Goal: Find specific page/section: Find specific page/section

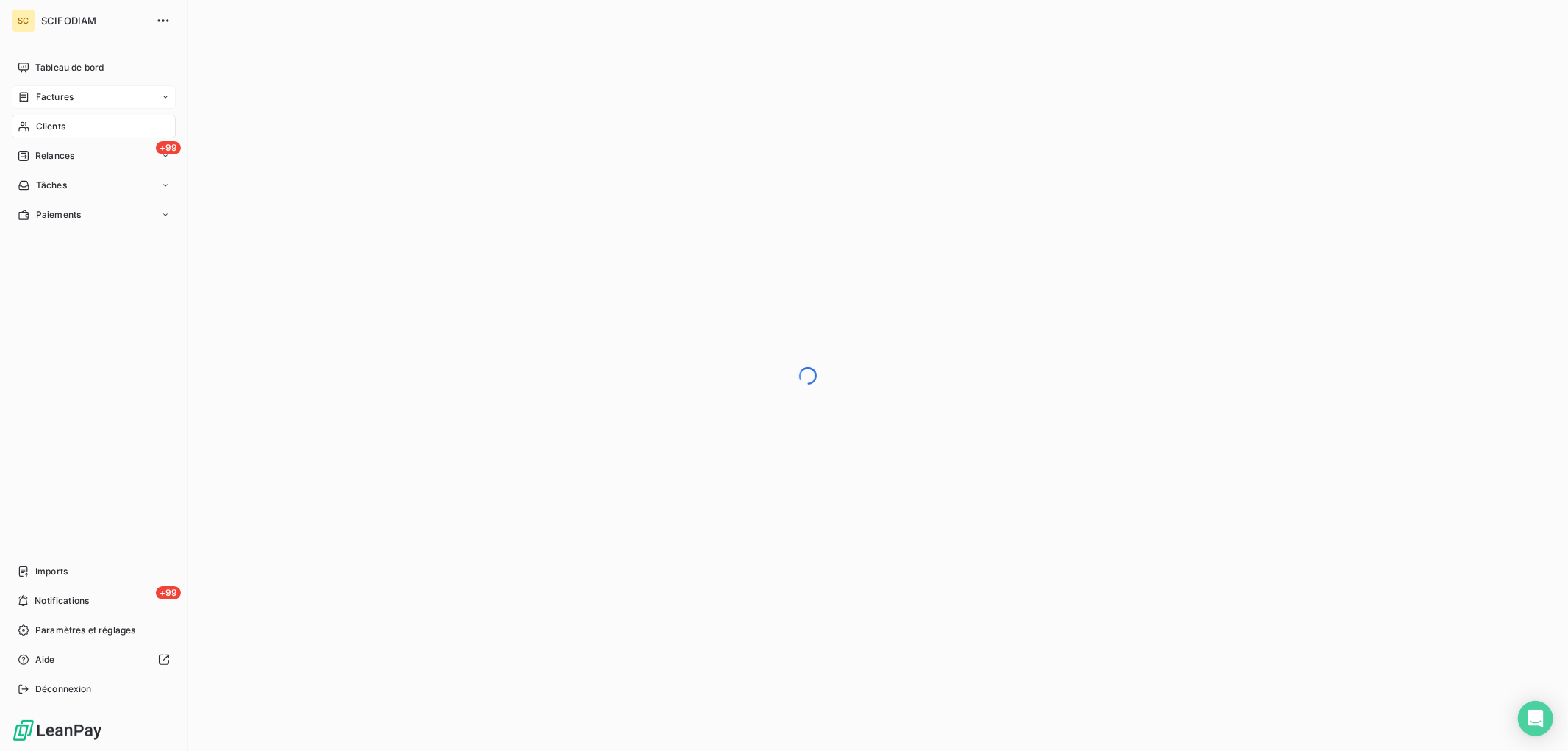
click at [60, 90] on span "Factures" at bounding box center [55, 97] width 38 height 14
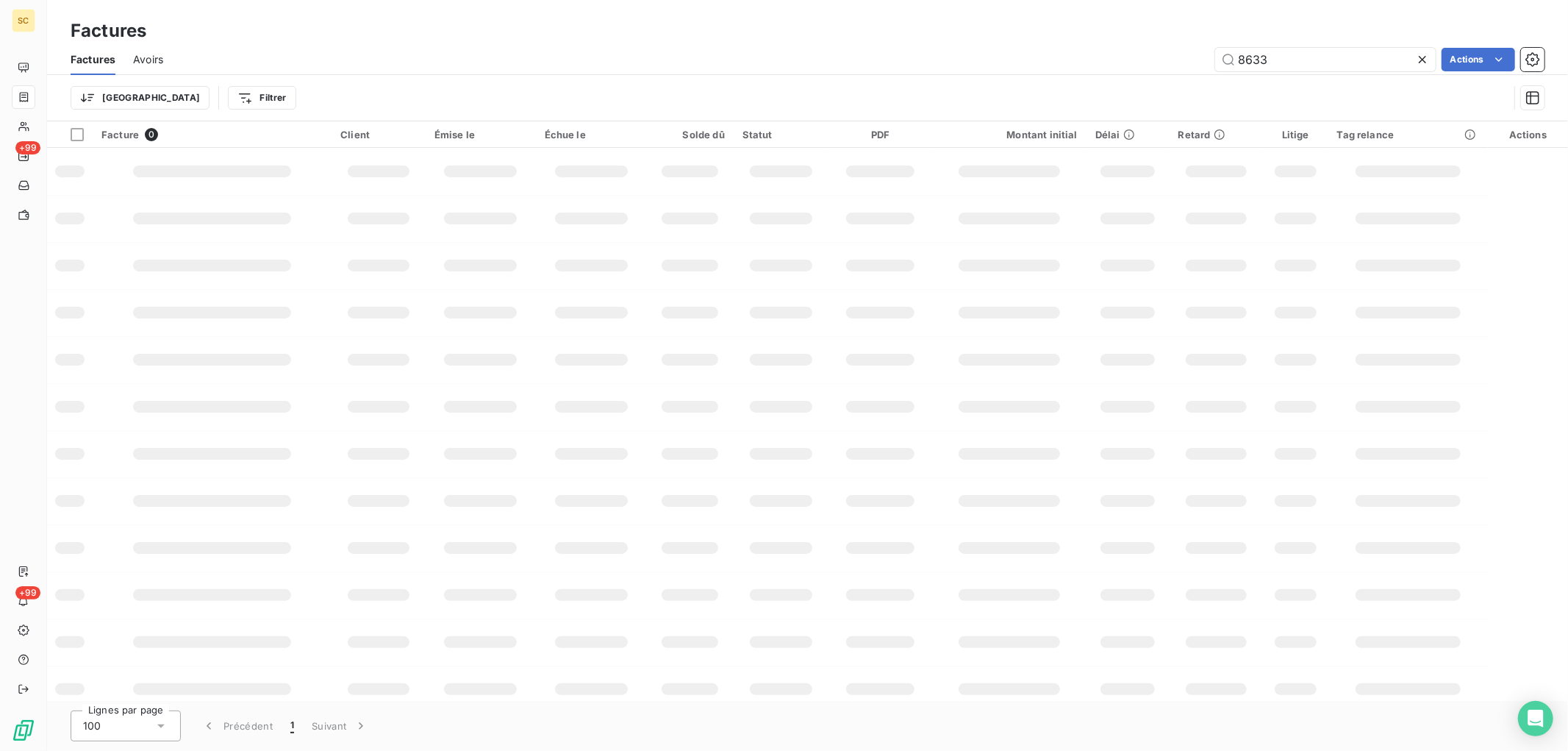
drag, startPoint x: 1273, startPoint y: 62, endPoint x: 770, endPoint y: 41, distance: 503.4
click at [770, 41] on div "Factures Factures Avoirs 8633 Actions Trier Filtrer" at bounding box center [807, 60] width 1521 height 121
type input "8739"
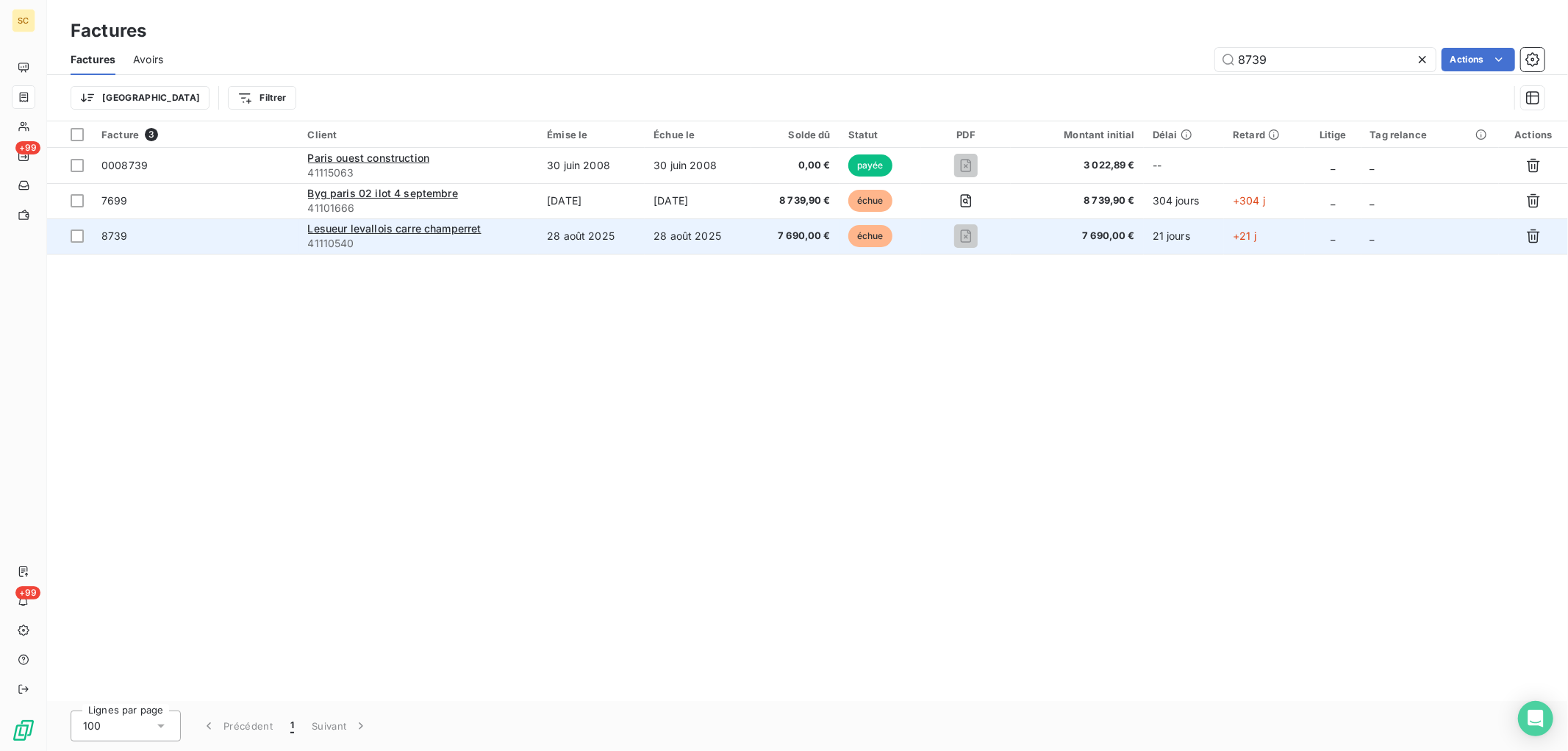
click at [529, 237] on span "41110540" at bounding box center [419, 243] width 222 height 15
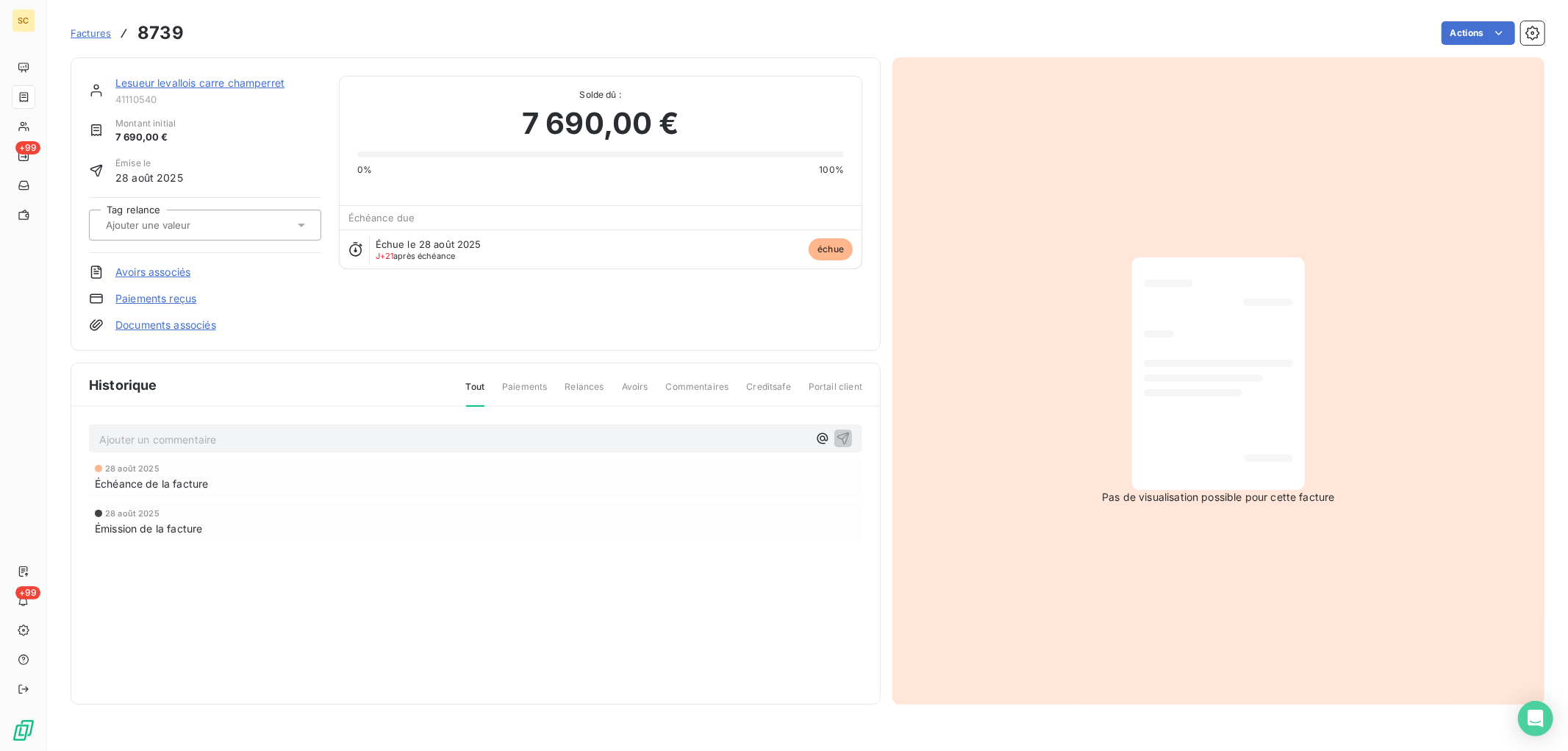
click at [250, 78] on link "Lesueur levallois carre champerret" at bounding box center [200, 83] width 169 height 13
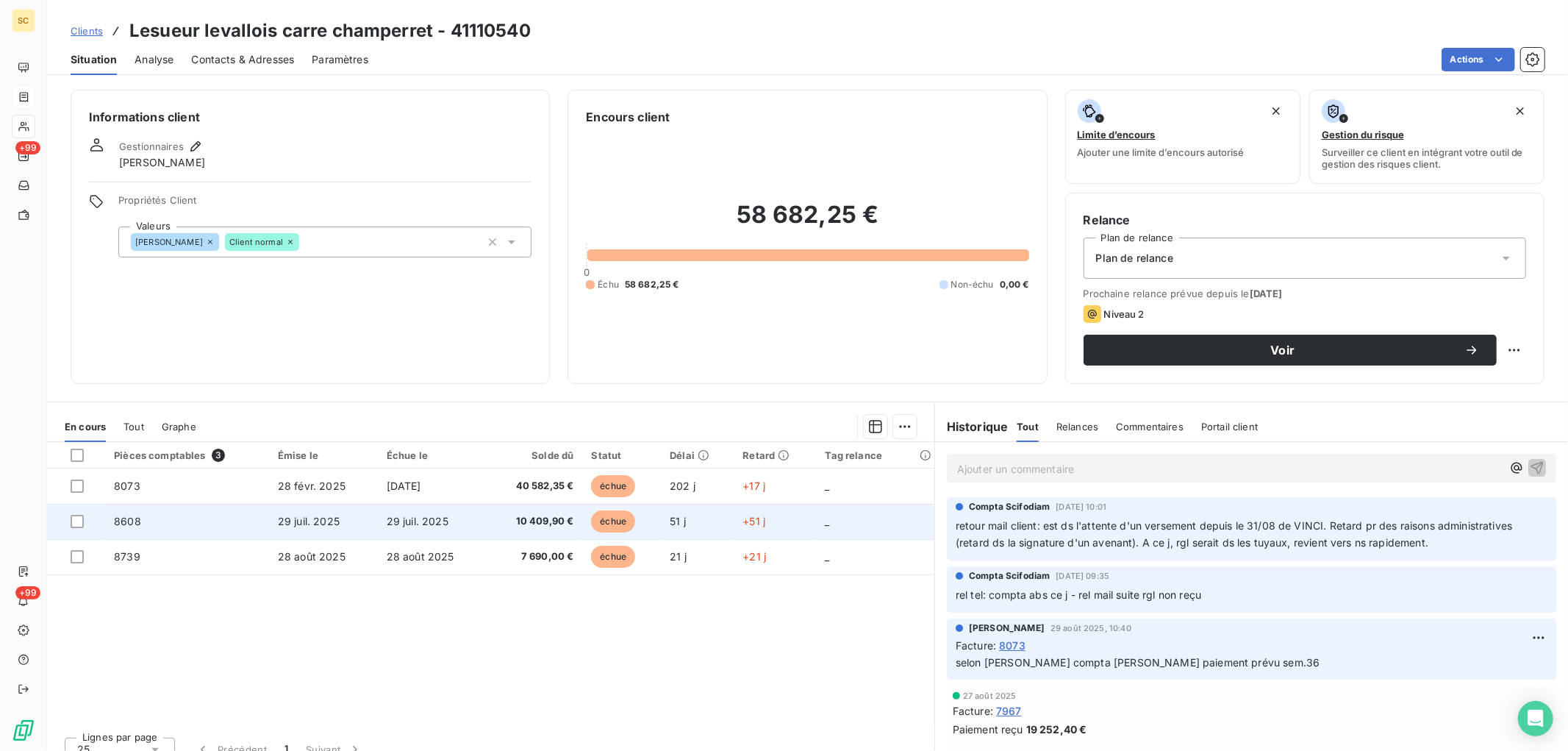
click at [322, 523] on span "29 juil. 2025" at bounding box center [309, 521] width 62 height 13
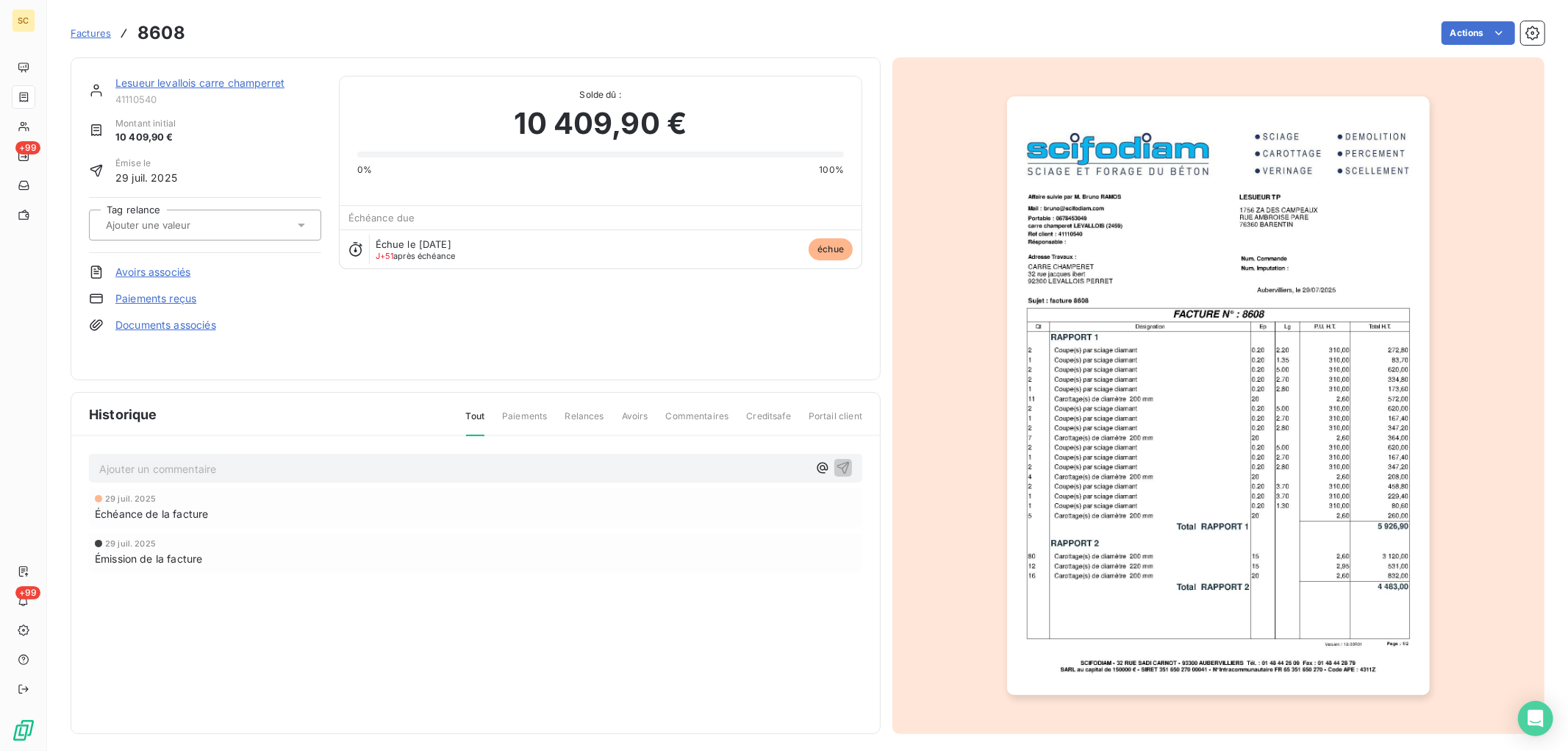
click at [203, 81] on link "Lesueur levallois carre champerret" at bounding box center [200, 83] width 169 height 13
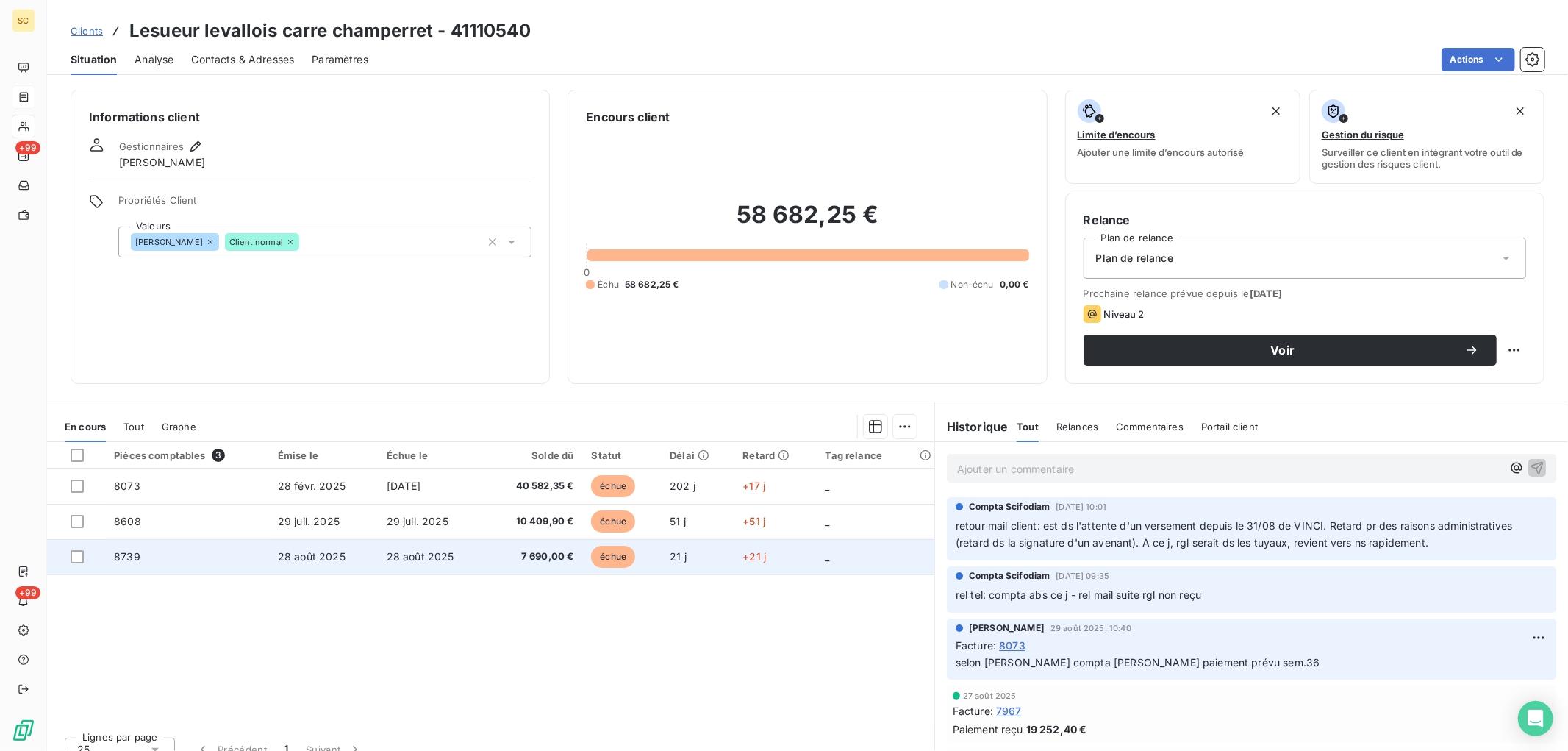
click at [297, 566] on td "28 août 2025" at bounding box center [323, 556] width 108 height 35
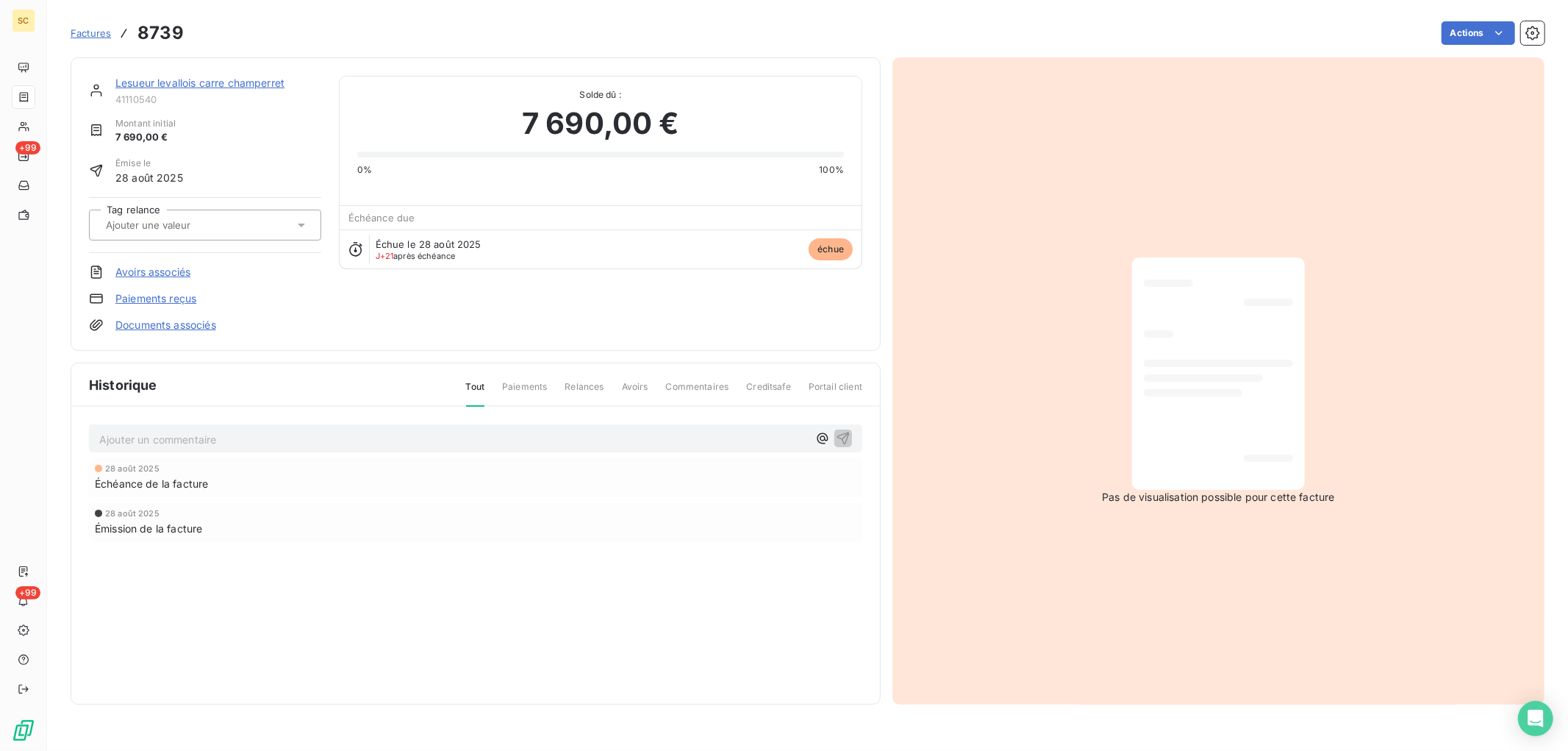
click at [218, 84] on link "Lesueur levallois carre champerret" at bounding box center [200, 83] width 169 height 13
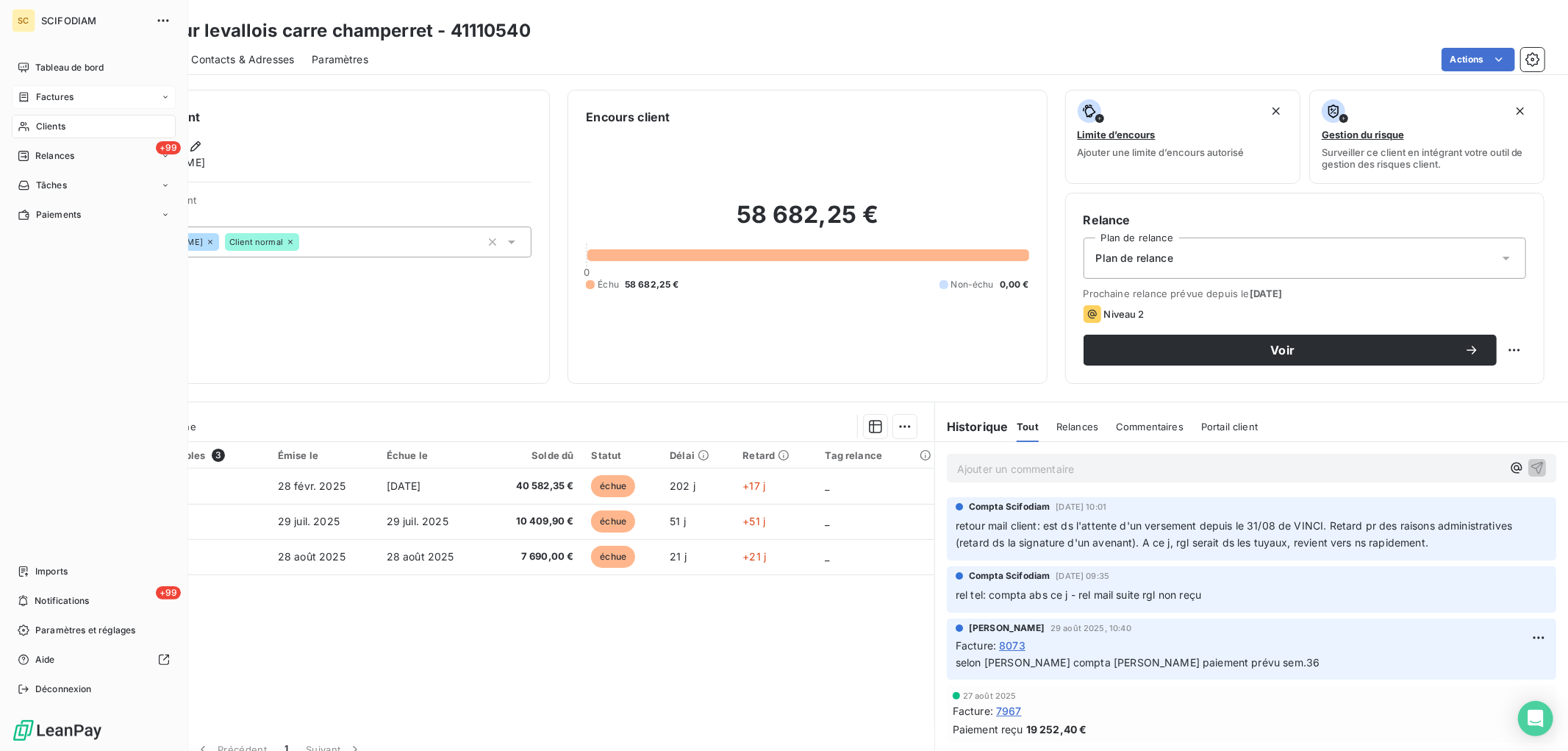
click at [32, 102] on div "Factures" at bounding box center [45, 97] width 56 height 14
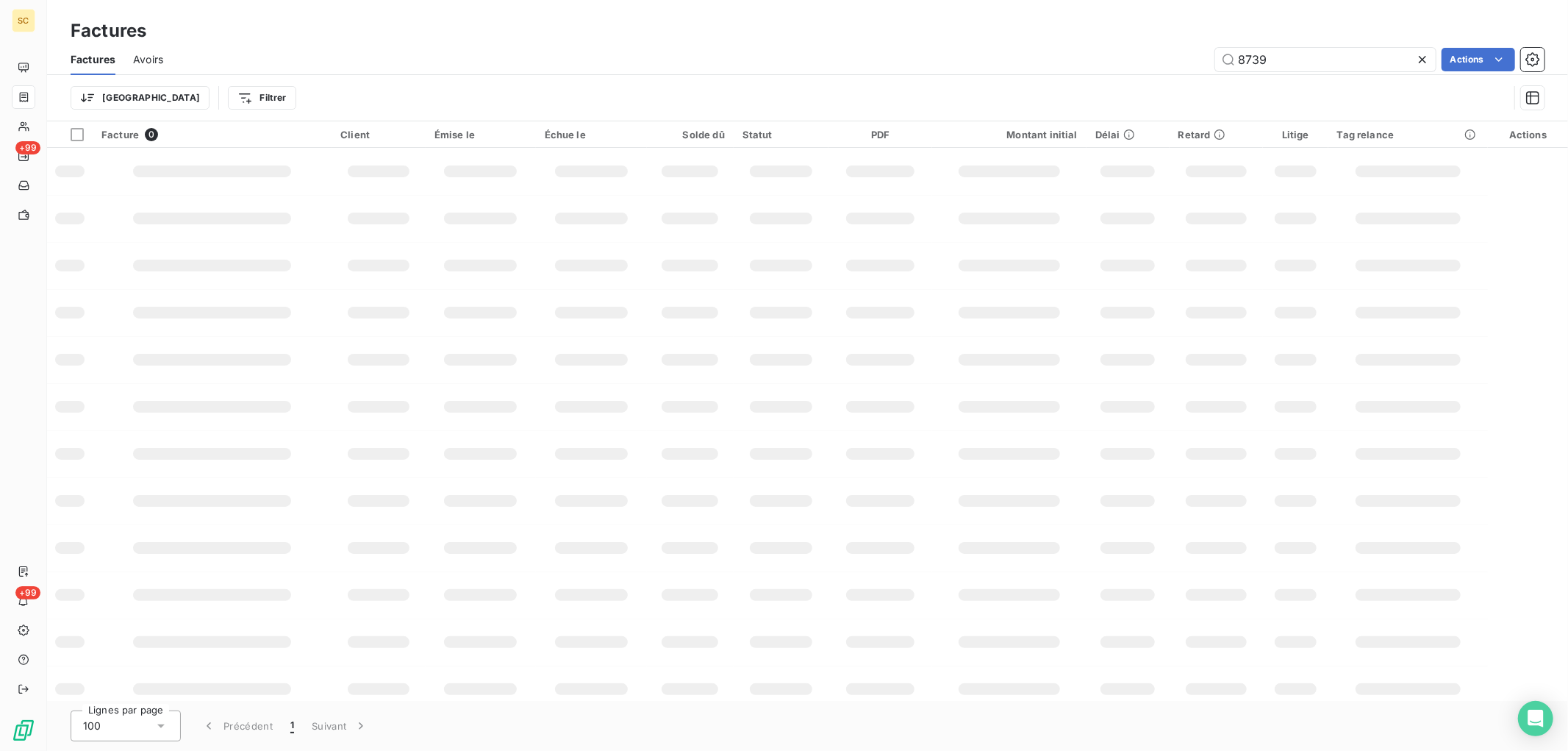
drag, startPoint x: 1334, startPoint y: 63, endPoint x: 1008, endPoint y: 42, distance: 326.7
click at [1016, 63] on div "8739 Actions" at bounding box center [862, 59] width 1364 height 23
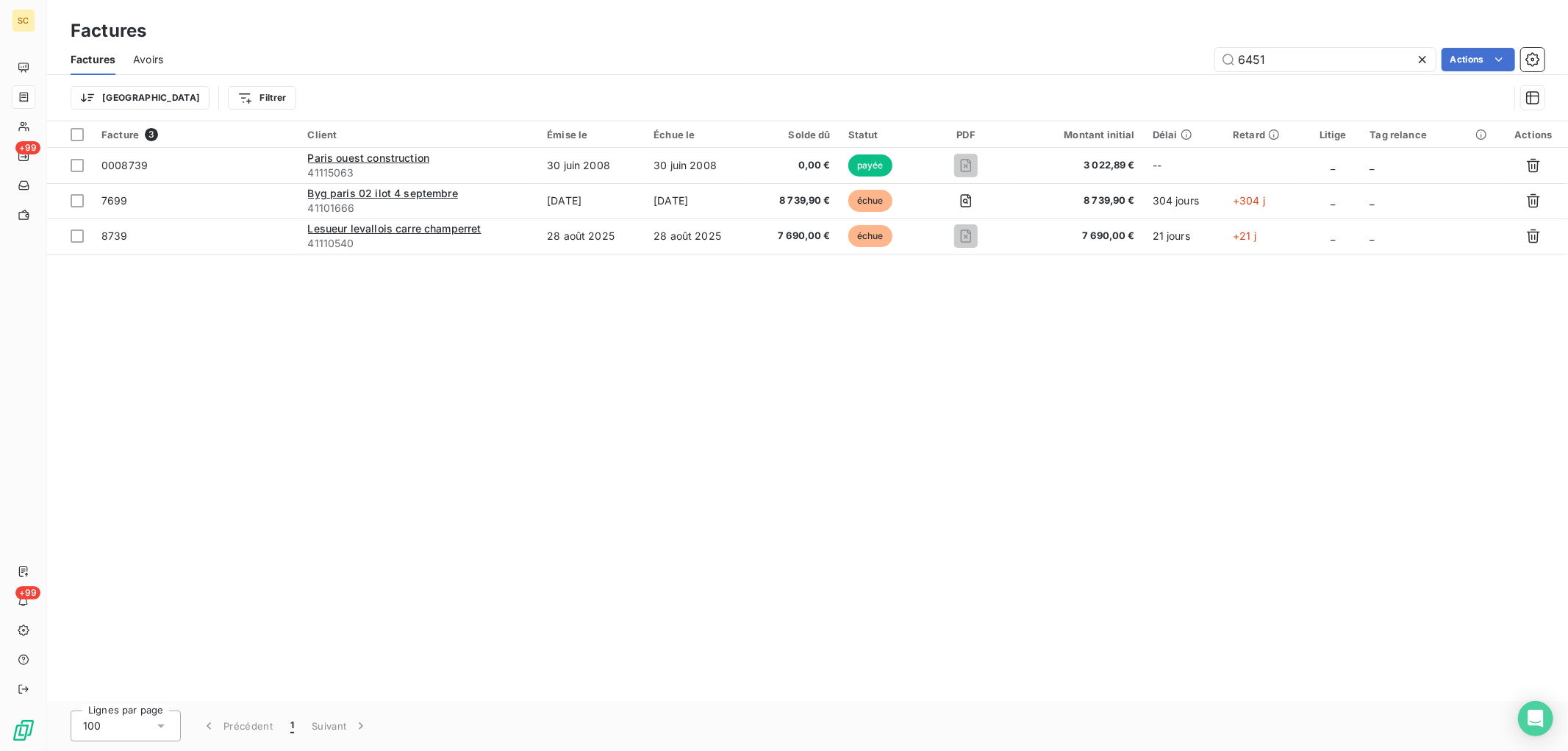
type input "6451"
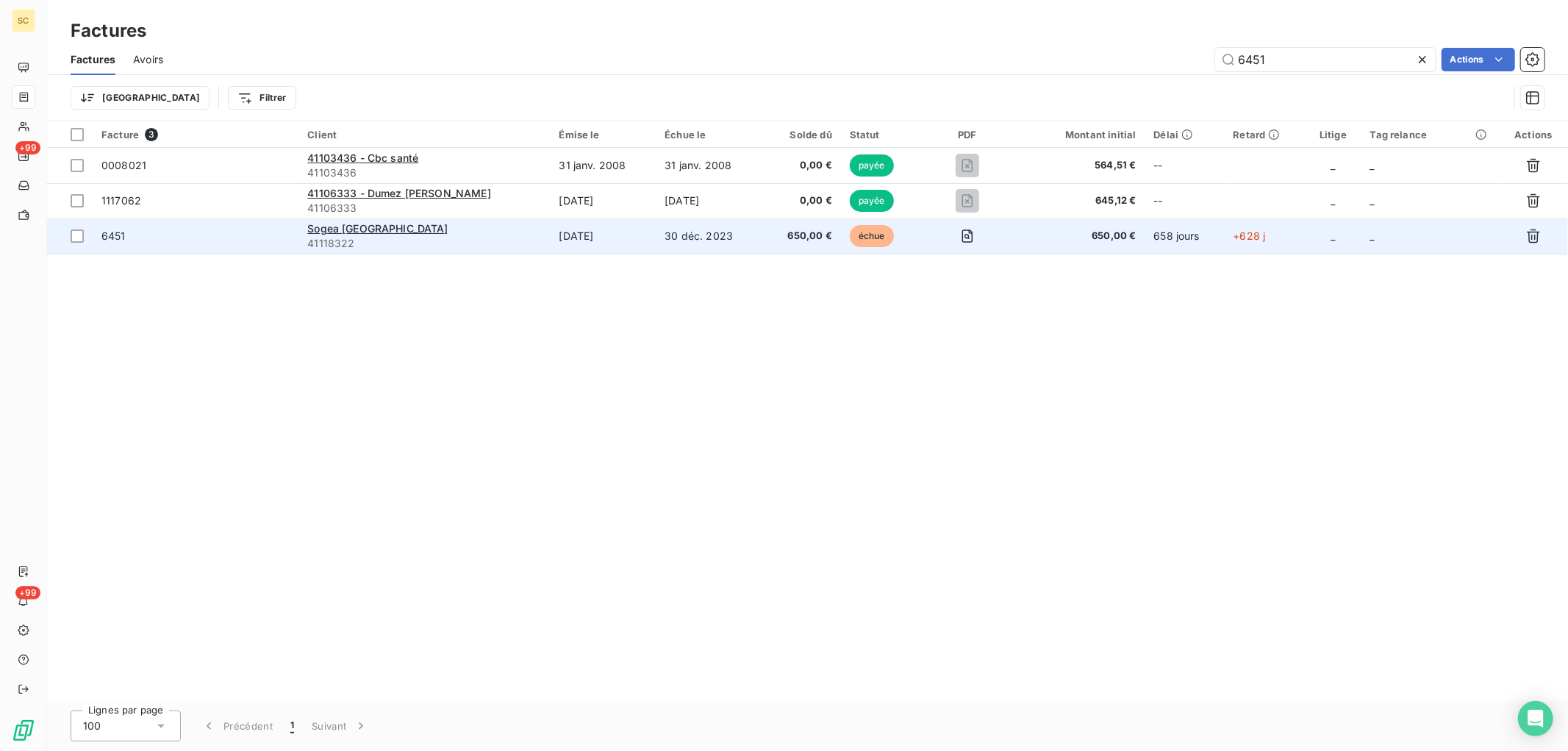
click at [575, 230] on td "[DATE]" at bounding box center [603, 236] width 106 height 35
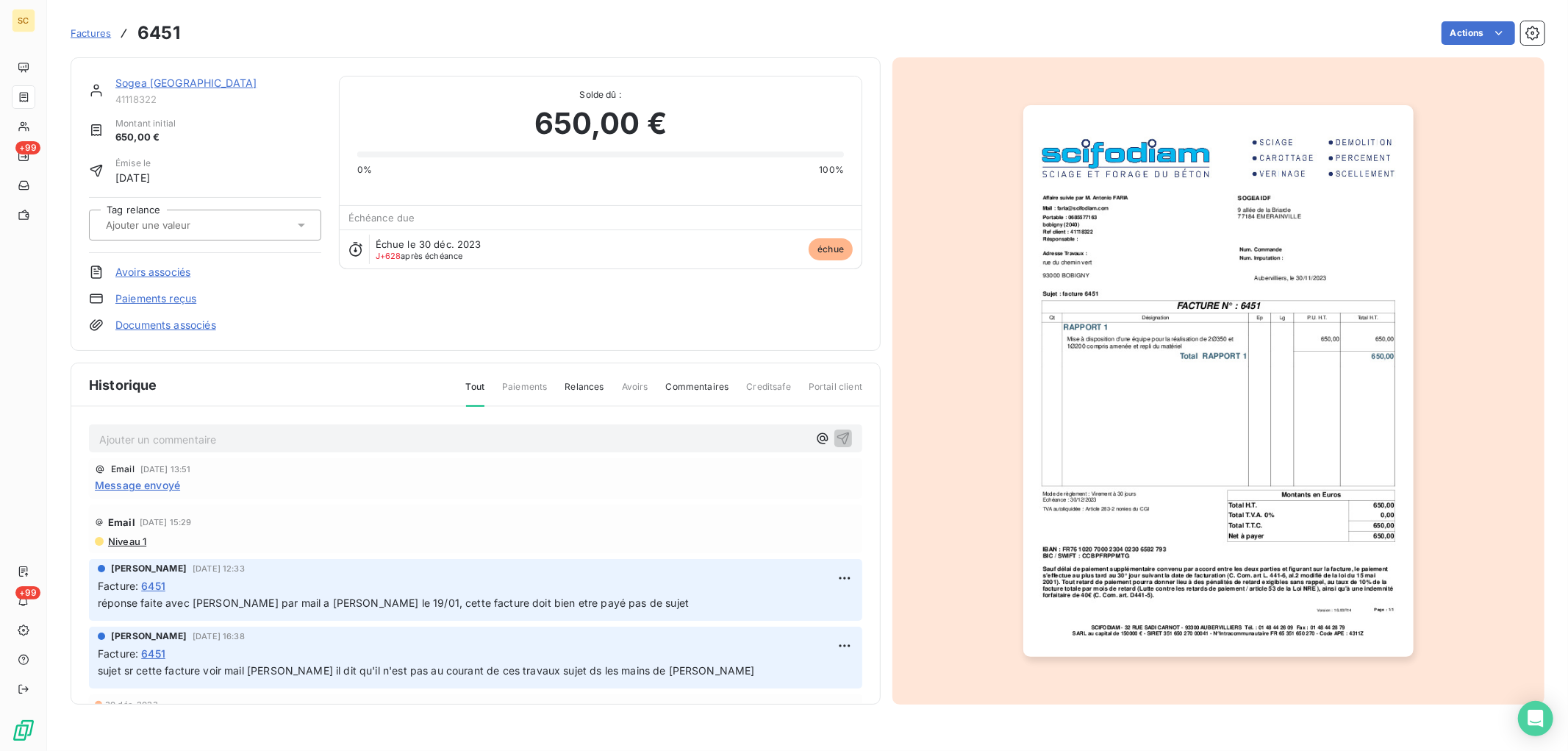
scroll to position [90, 0]
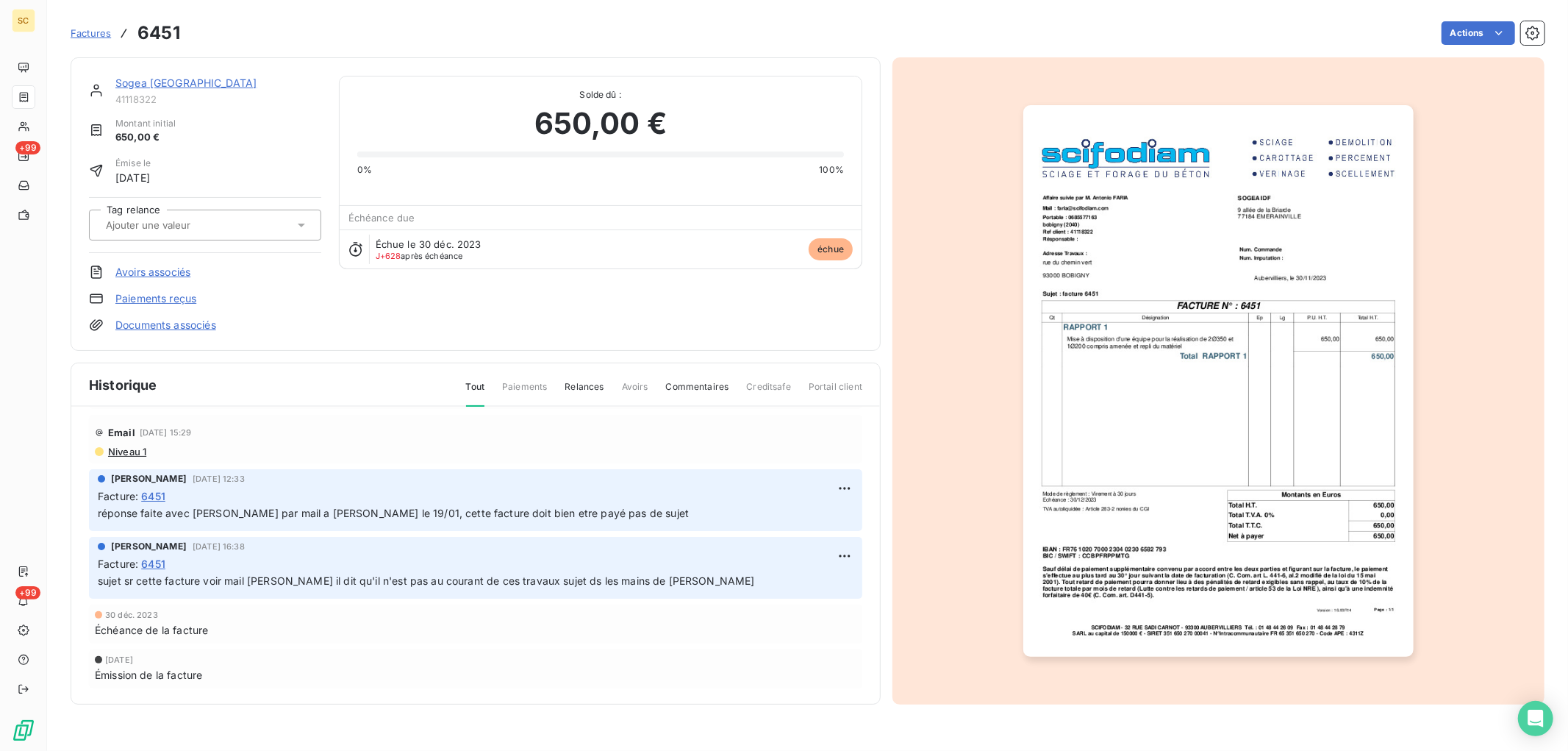
click at [1222, 288] on img "button" at bounding box center [1218, 381] width 389 height 551
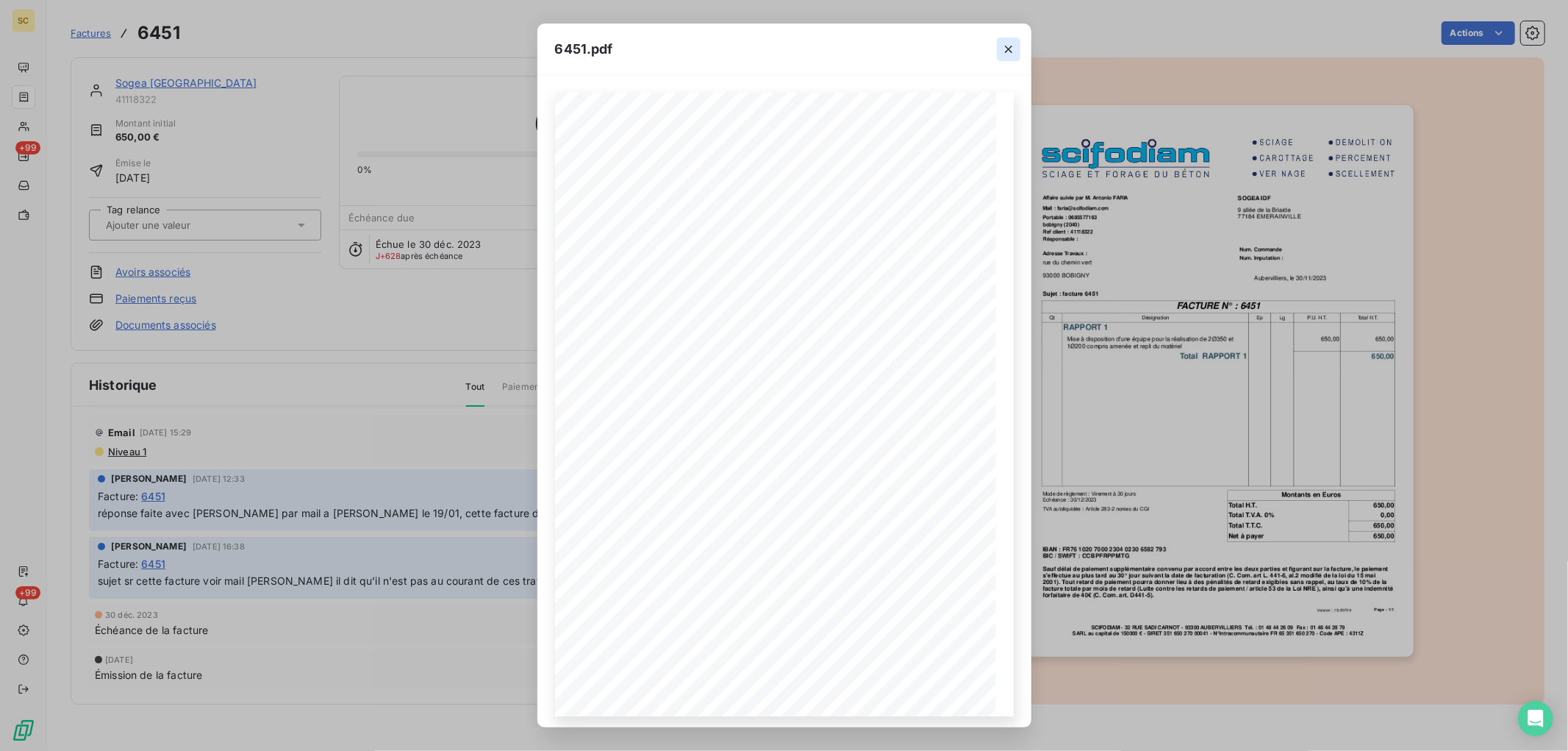
click at [1003, 51] on icon "button" at bounding box center [1008, 50] width 15 height 15
